Goal: Task Accomplishment & Management: Use online tool/utility

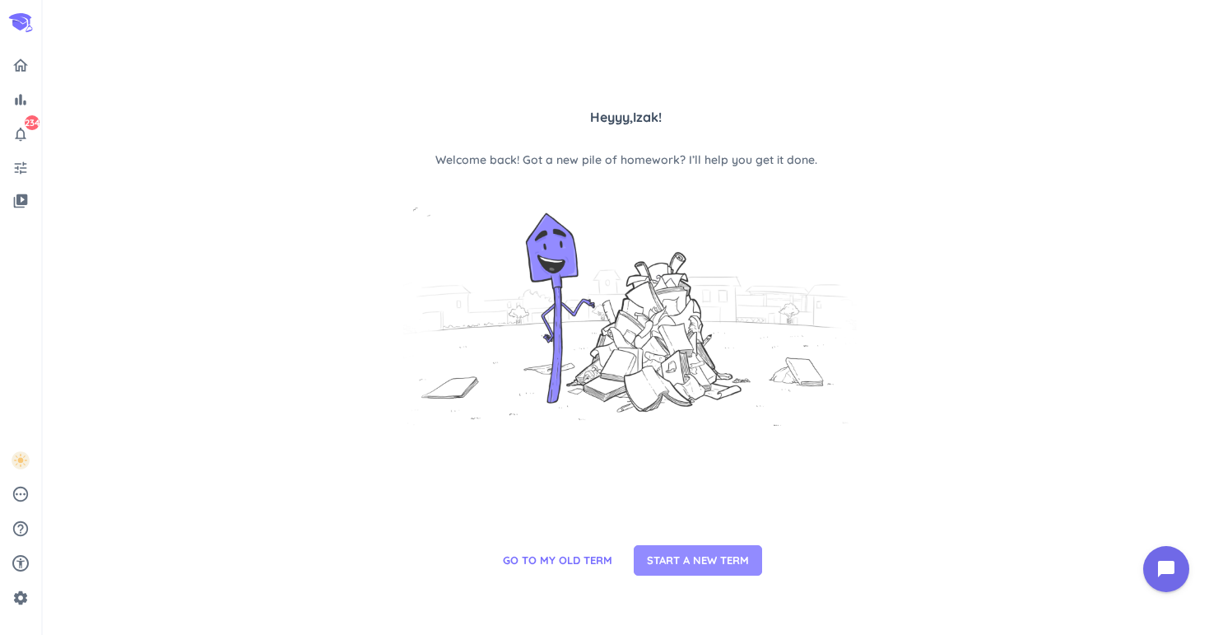
click at [654, 560] on span "START A NEW TERM" at bounding box center [698, 560] width 102 height 16
